Goal: Task Accomplishment & Management: Use online tool/utility

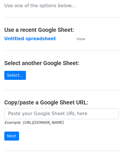
scroll to position [58, 0]
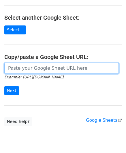
click at [20, 70] on input "url" at bounding box center [61, 68] width 115 height 11
paste input "[URL][DOMAIN_NAME]"
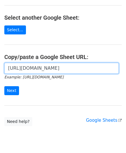
scroll to position [0, 128]
type input "[URL][DOMAIN_NAME]"
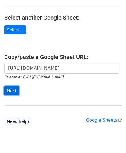
click at [11, 91] on input "Next" at bounding box center [11, 90] width 15 height 9
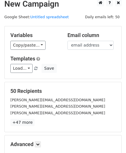
scroll to position [70, 0]
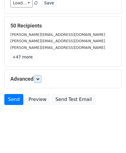
drag, startPoint x: 40, startPoint y: 78, endPoint x: 40, endPoint y: 82, distance: 3.8
click at [40, 78] on icon at bounding box center [37, 78] width 3 height 3
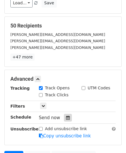
click at [67, 118] on div at bounding box center [68, 118] width 8 height 8
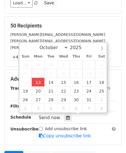
type input "2025-10-13 12:00"
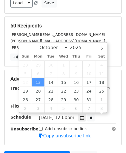
scroll to position [0, 0]
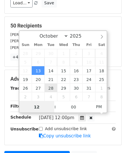
paste input "Hour"
type input "2"
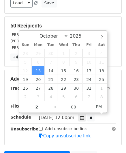
type input "2025-10-13 14:00"
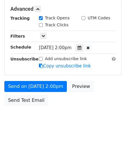
scroll to position [140, 0]
